Goal: Find specific page/section: Find specific page/section

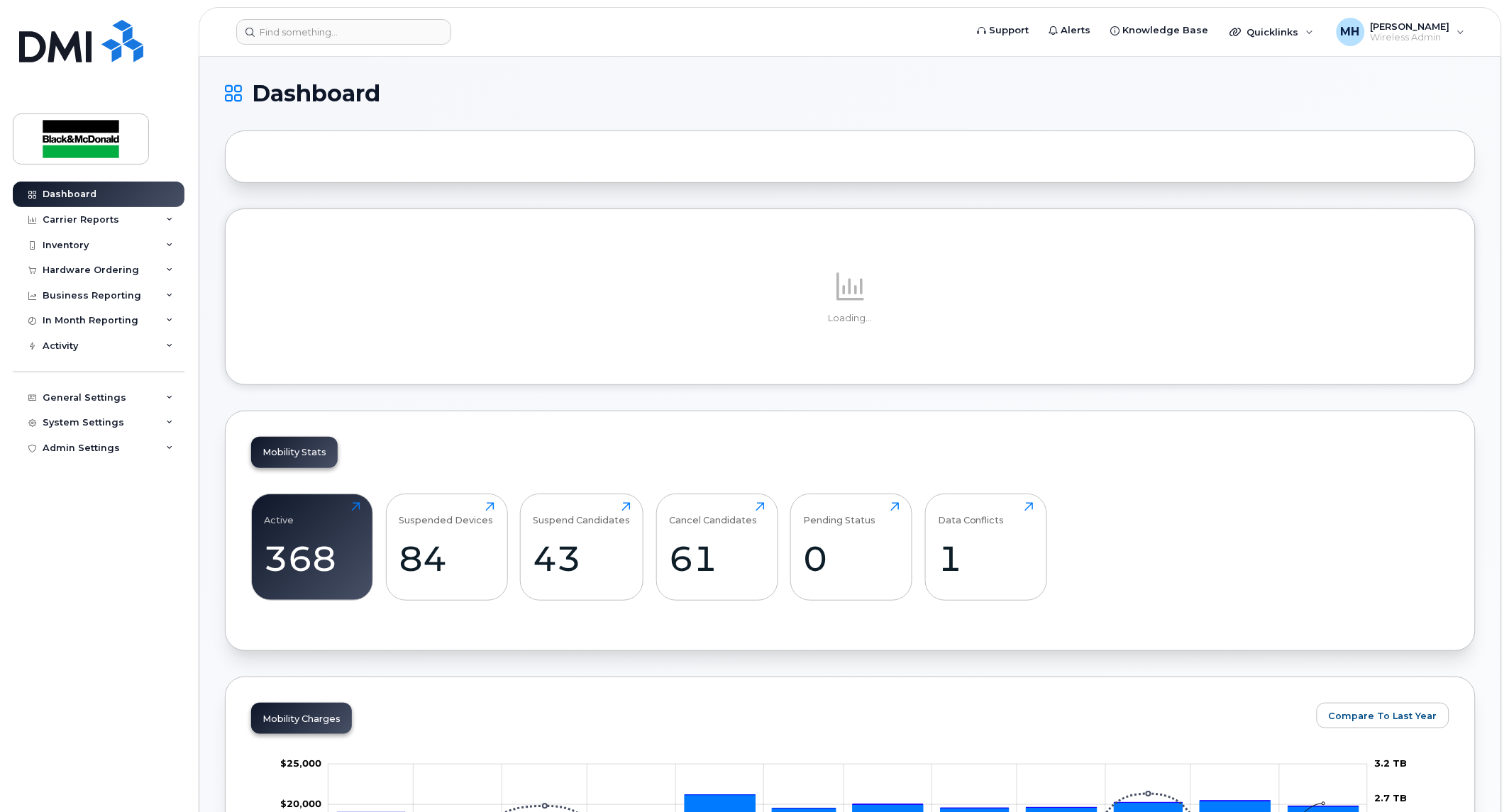
click at [391, 47] on header "Support Alerts Knowledge Base Quicklinks Suspend / Cancel Device Change SIM Car…" at bounding box center [850, 31] width 1303 height 50
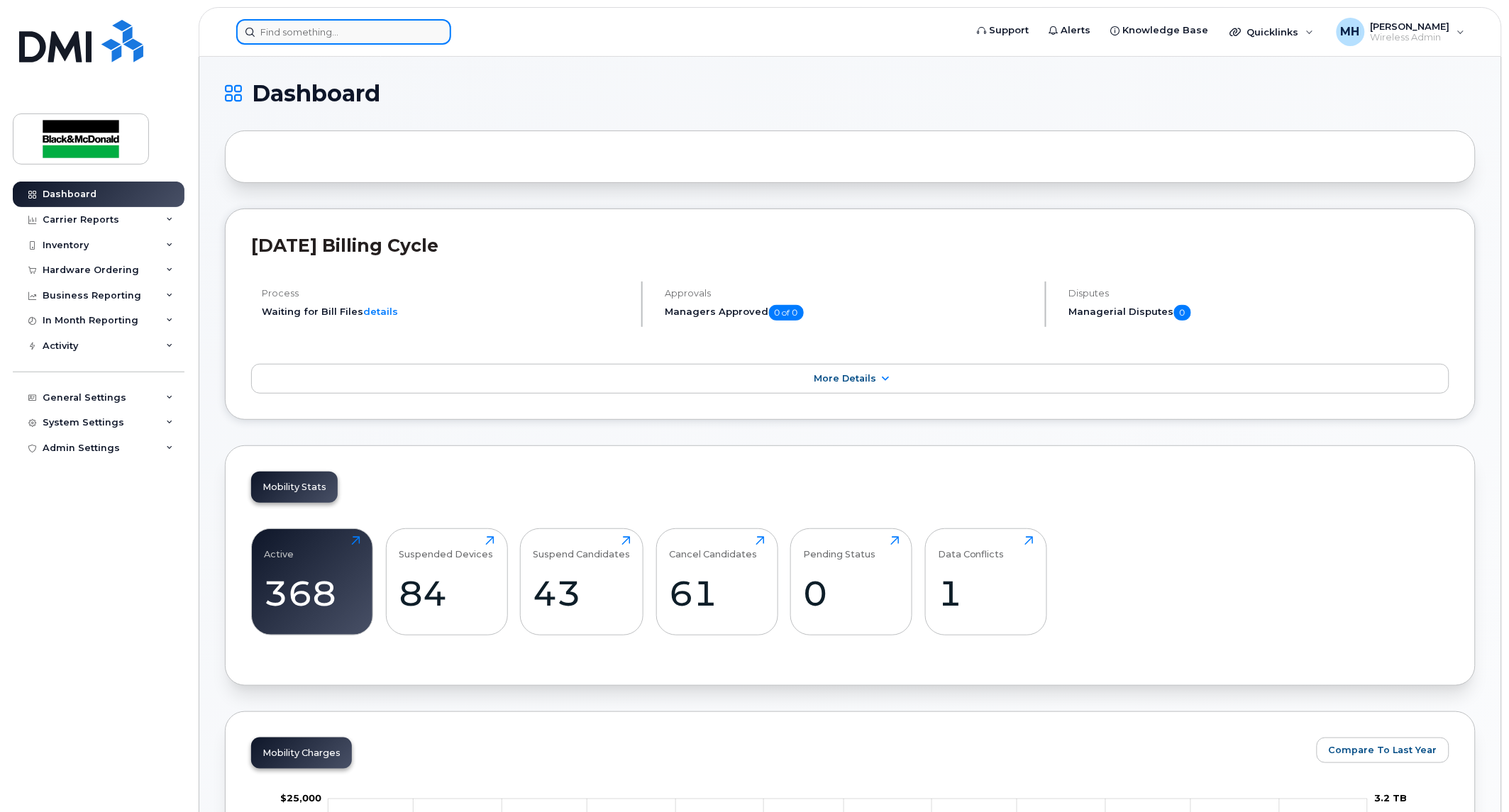
click at [390, 43] on input at bounding box center [343, 31] width 215 height 25
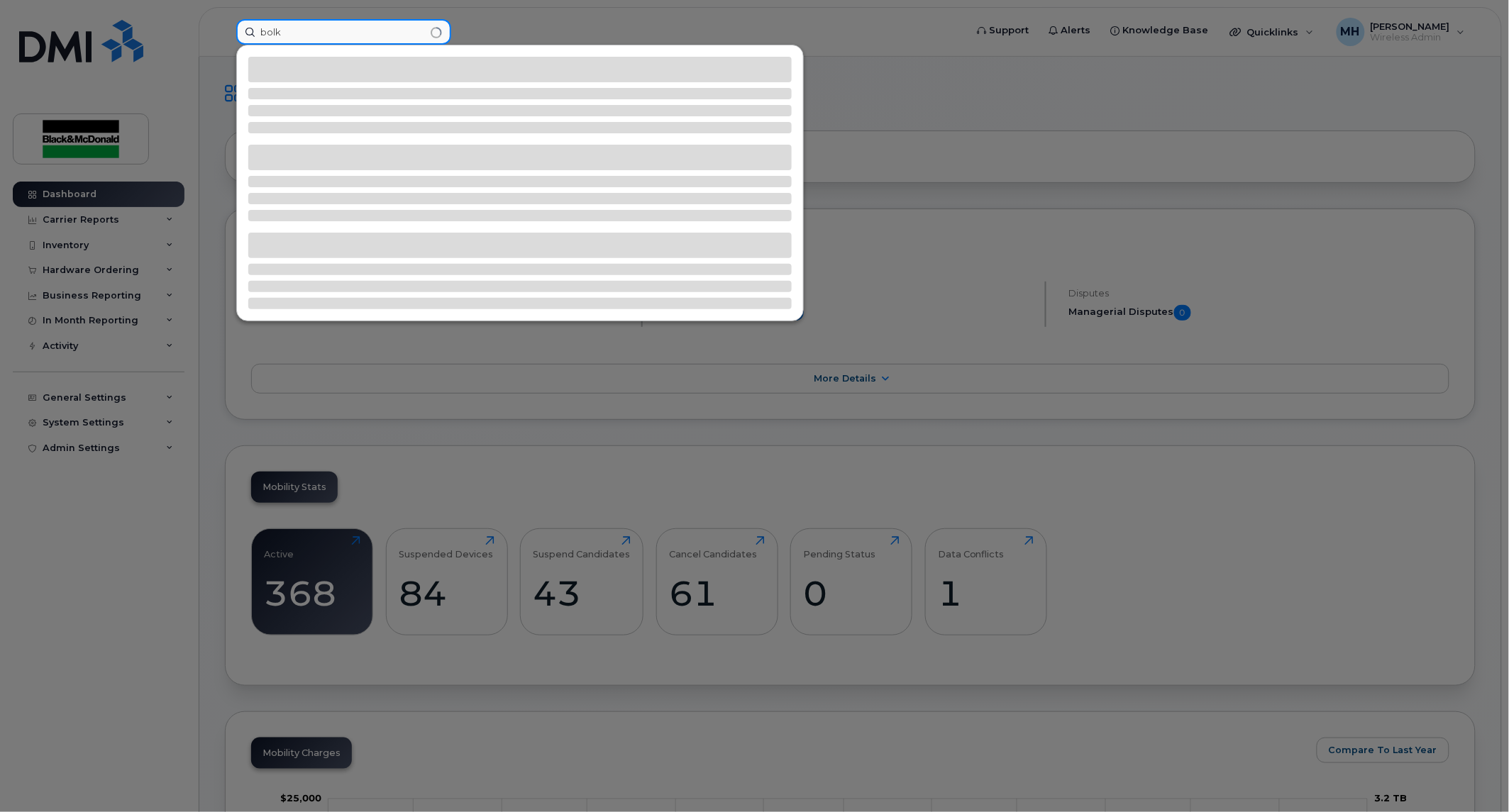
type input "bolk"
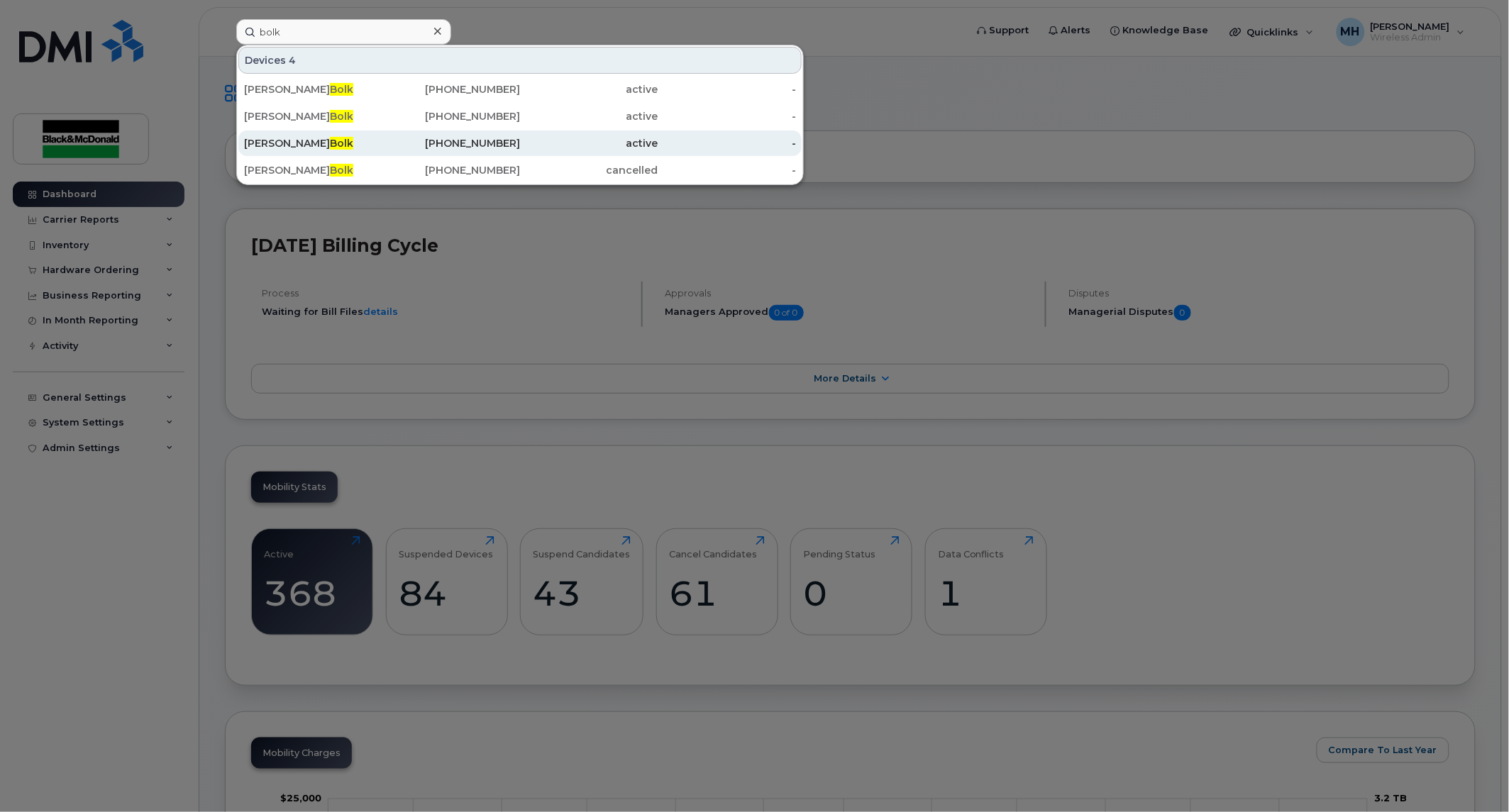
click at [330, 144] on span "Bolk" at bounding box center [341, 143] width 23 height 13
